Goal: Navigation & Orientation: Find specific page/section

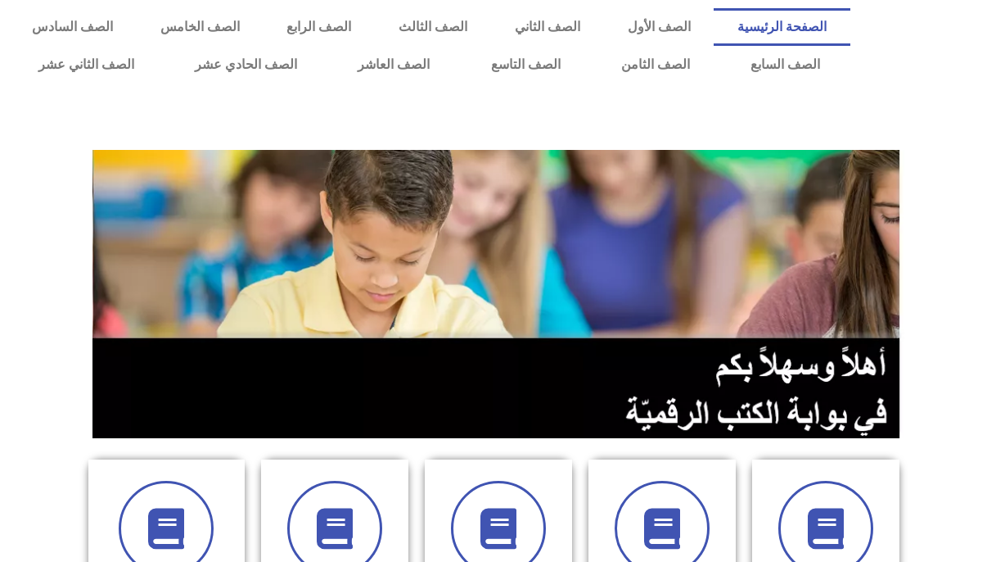
click at [589, 90] on div "الصفحة الرئيسية الصف الأول الصف الثاني الصف الثالث الصف الرابع الصف الخامس الصف…" at bounding box center [429, 46] width 859 height 92
drag, startPoint x: 878, startPoint y: 2, endPoint x: 895, endPoint y: 48, distance: 49.7
click at [895, 48] on div at bounding box center [928, 46] width 138 height 92
click at [137, 34] on link "الصف السادس" at bounding box center [72, 27] width 129 height 38
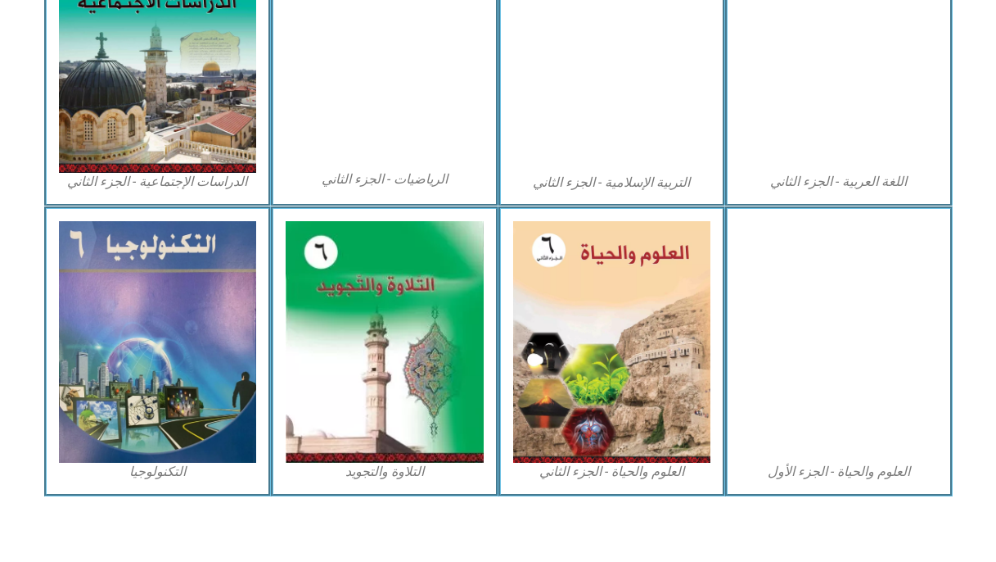
scroll to position [892, 0]
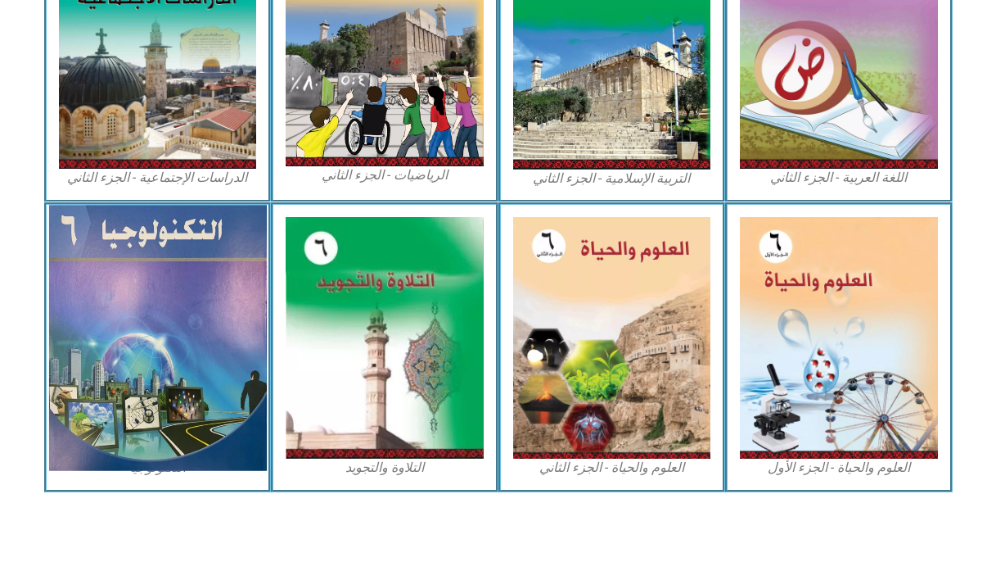
click at [151, 338] on img at bounding box center [157, 337] width 218 height 265
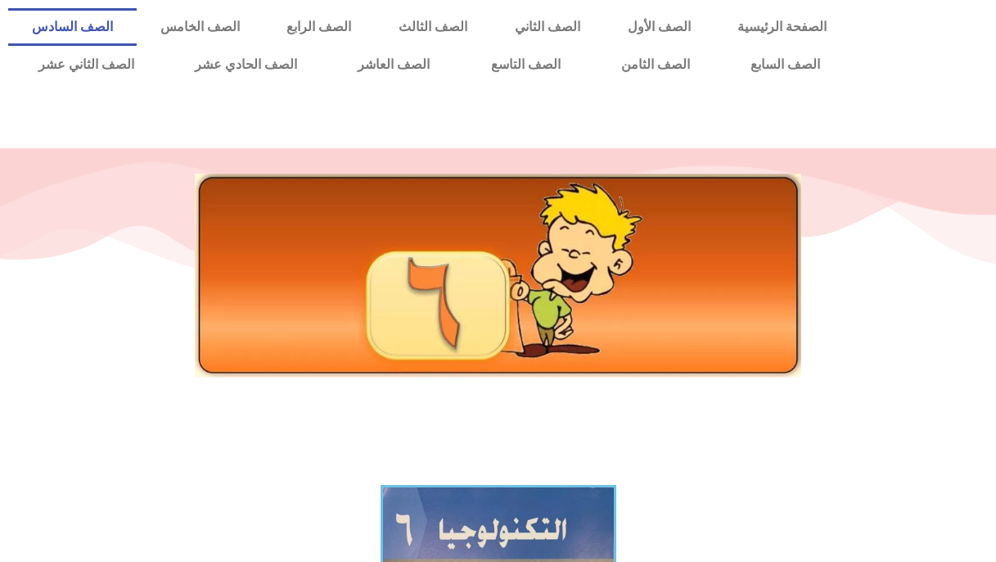
click at [137, 35] on link "الصف السادس" at bounding box center [72, 27] width 129 height 38
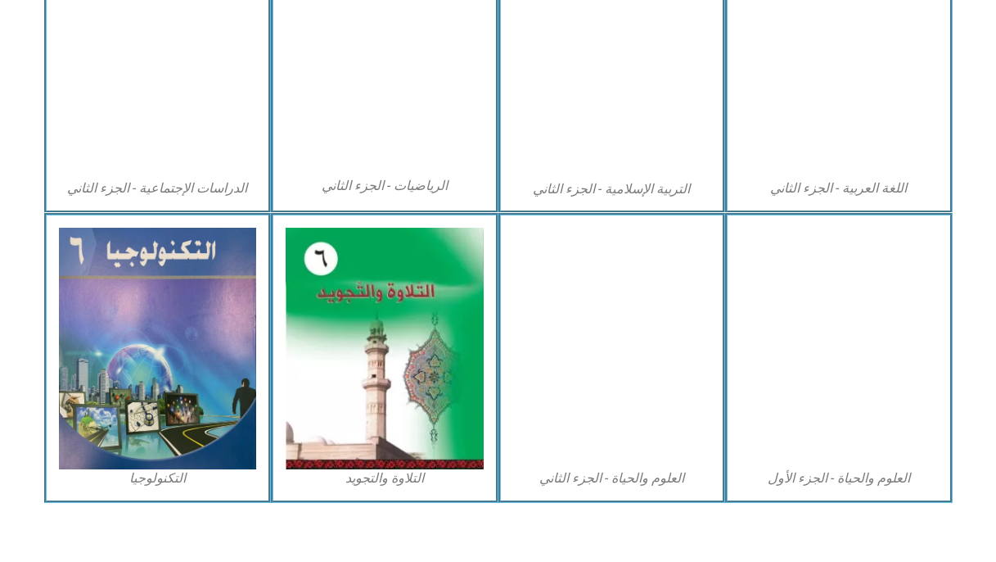
scroll to position [892, 0]
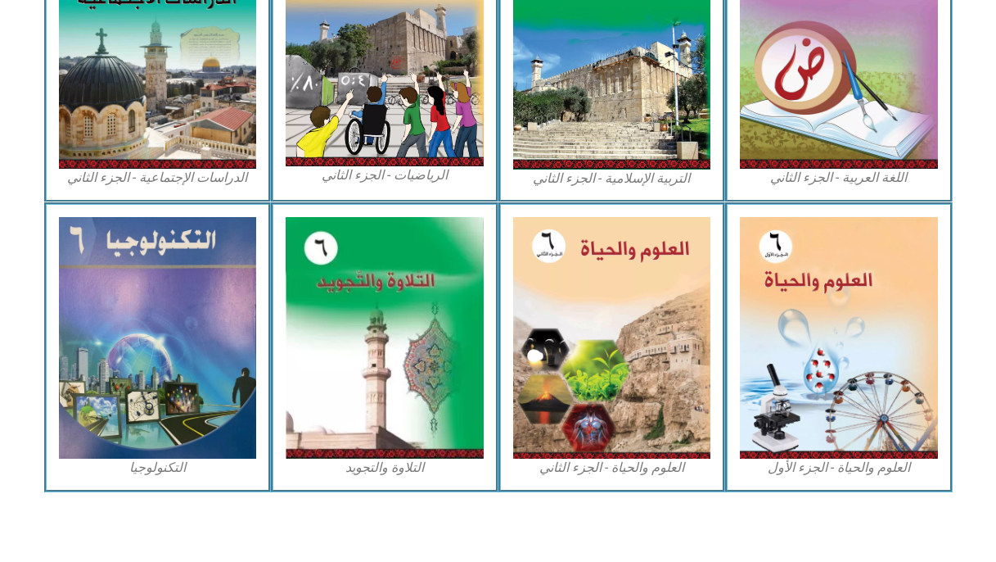
click at [216, 201] on icon at bounding box center [497, 251] width 997 height 100
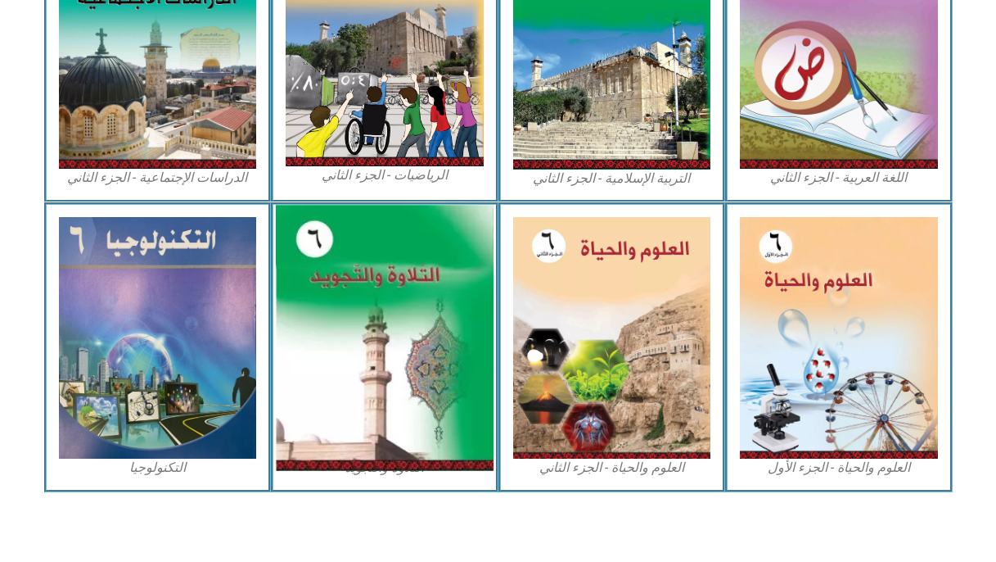
click at [324, 245] on img at bounding box center [385, 337] width 218 height 265
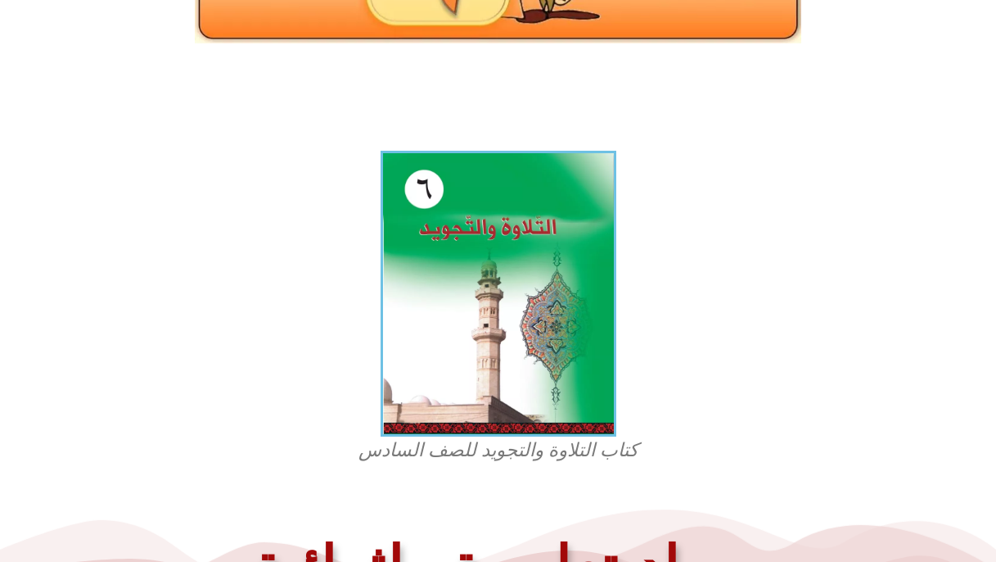
scroll to position [337, 0]
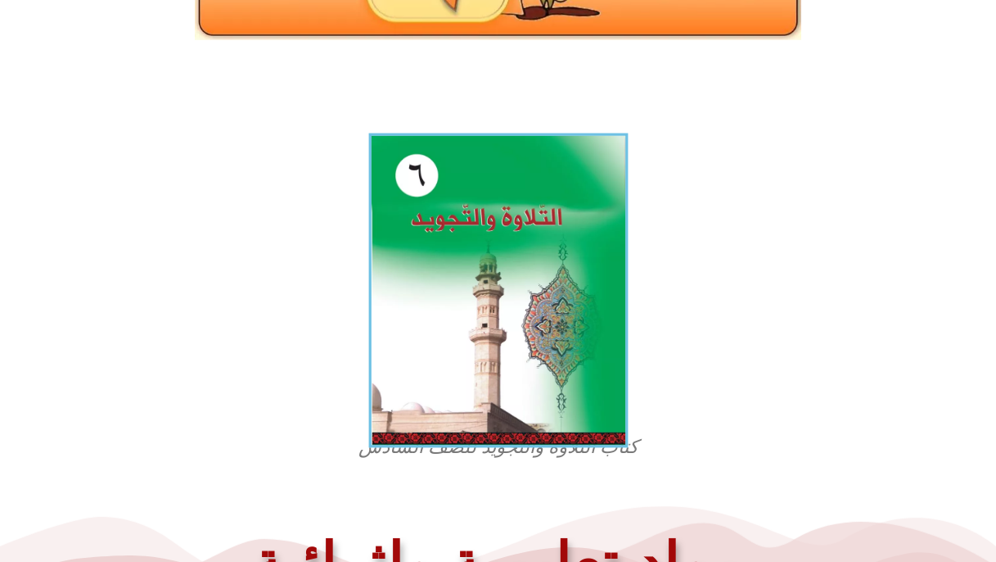
click at [512, 282] on img at bounding box center [497, 290] width 259 height 314
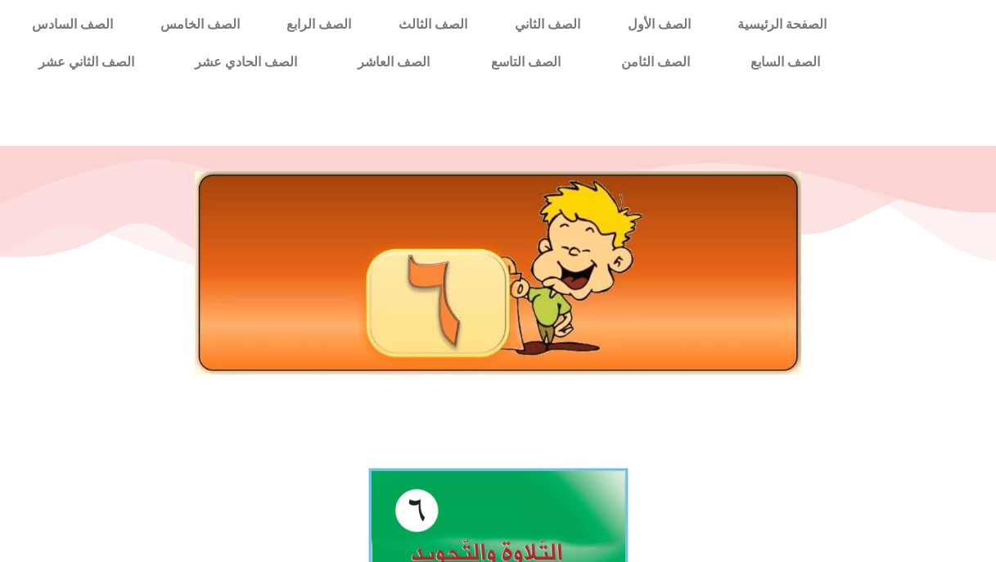
scroll to position [0, 0]
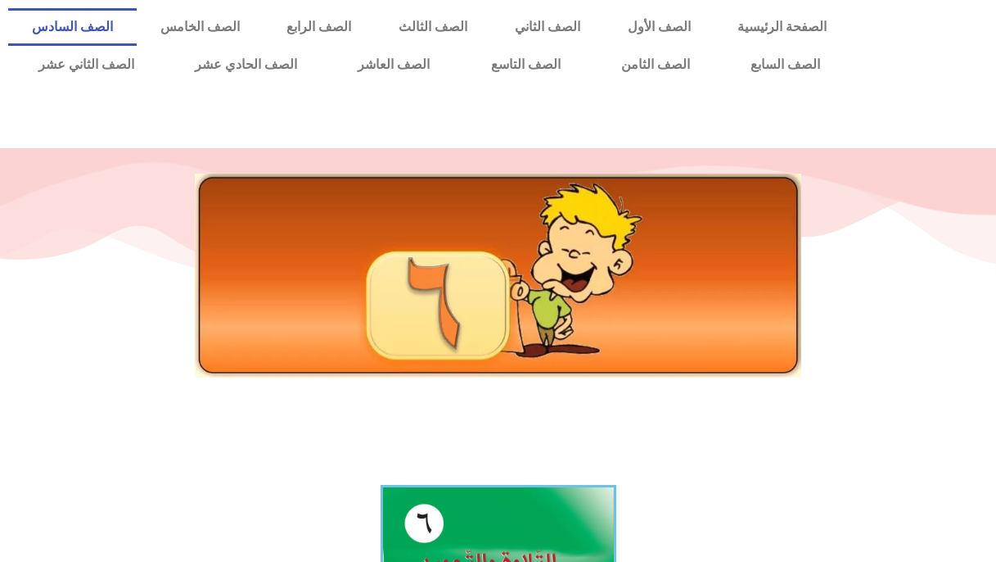
click at [137, 15] on link "الصف السادس" at bounding box center [72, 27] width 129 height 38
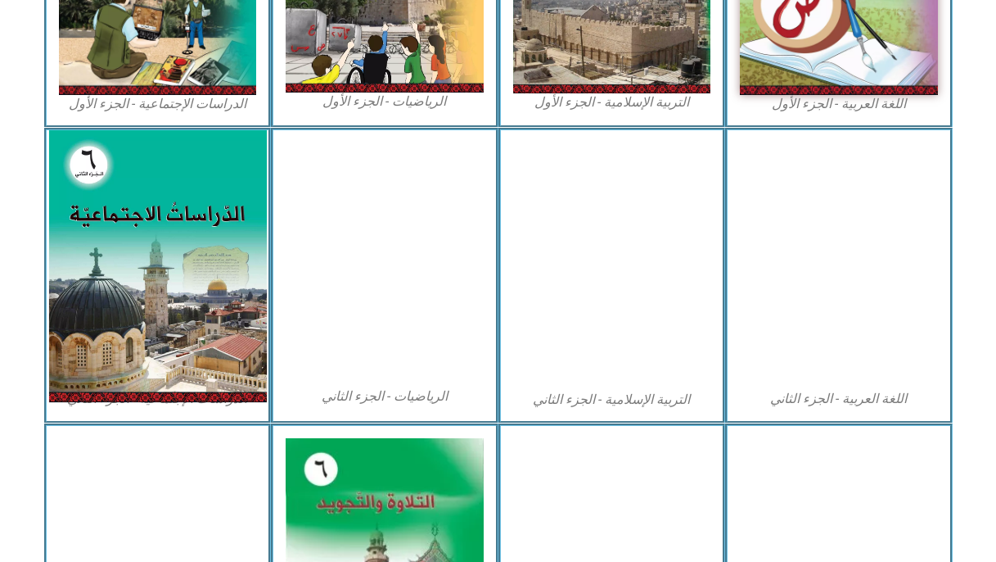
scroll to position [674, 0]
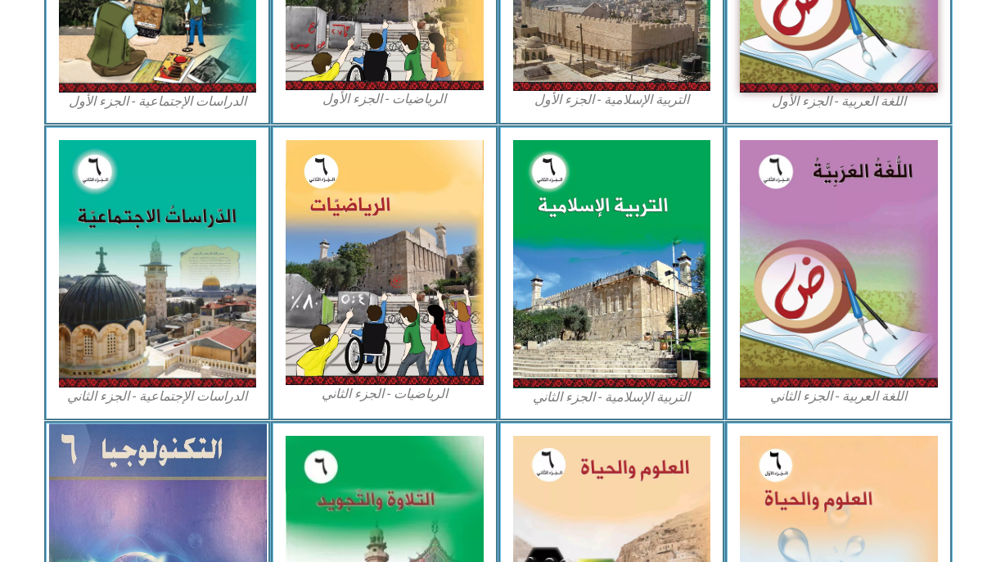
click at [223, 435] on img at bounding box center [157, 556] width 218 height 265
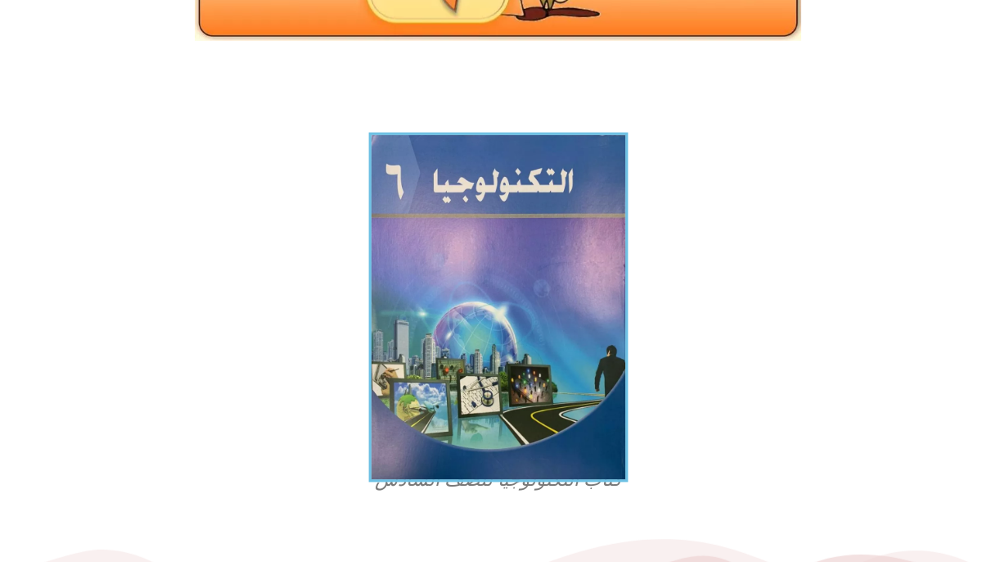
scroll to position [337, 0]
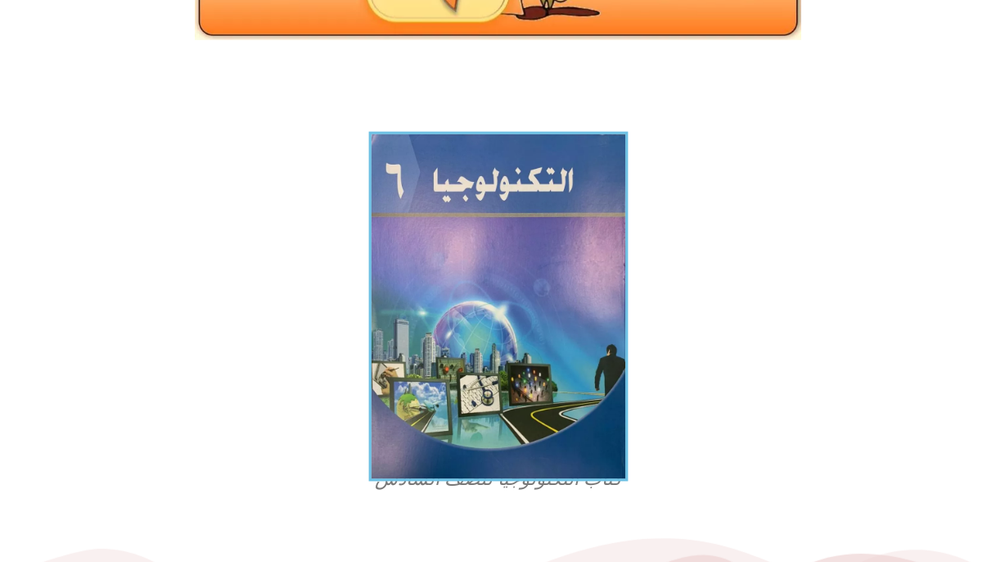
click at [446, 302] on img at bounding box center [497, 307] width 259 height 350
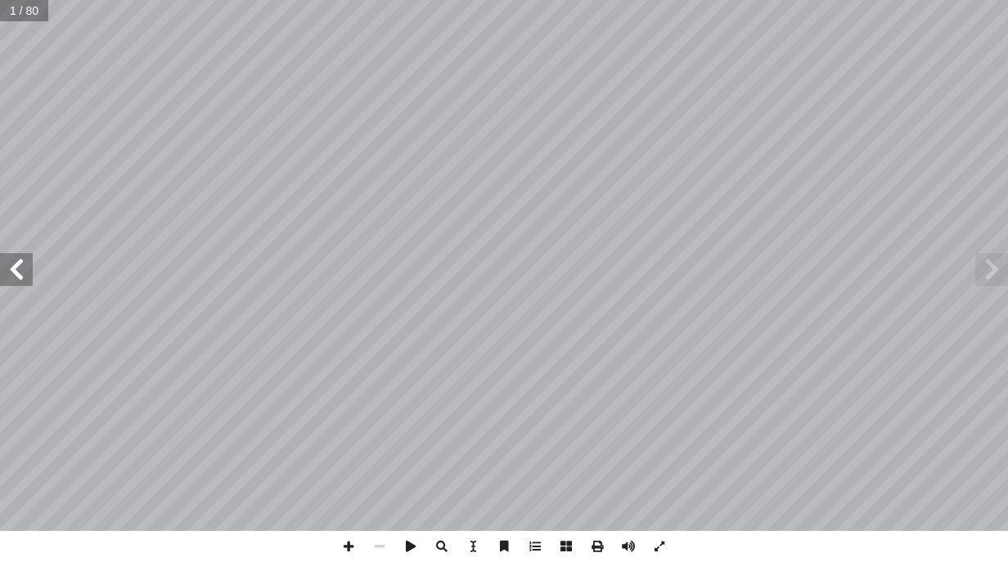
click at [29, 276] on span at bounding box center [16, 269] width 33 height 33
click at [21, 269] on span at bounding box center [16, 269] width 33 height 33
click at [998, 277] on span at bounding box center [992, 269] width 33 height 33
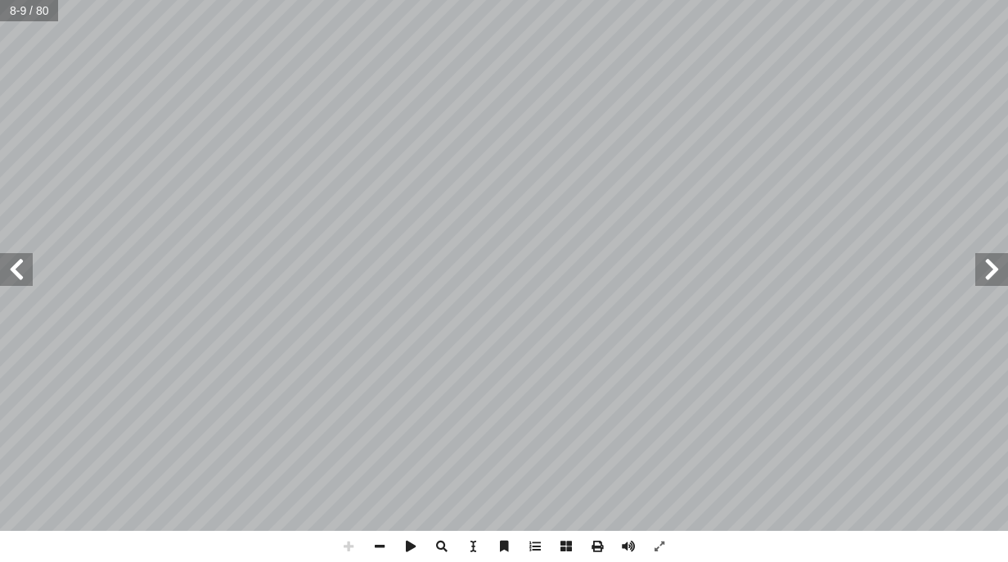
click at [777, 149] on html "الصفحة الرئيسية الصف الأول الصف الثاني الصف الثالث الصف الرابع الصف الخامس الصف…" at bounding box center [504, 74] width 1008 height 149
click at [22, 279] on span at bounding box center [16, 269] width 33 height 33
click at [21, 277] on span at bounding box center [16, 269] width 33 height 33
